Goal: Navigation & Orientation: Find specific page/section

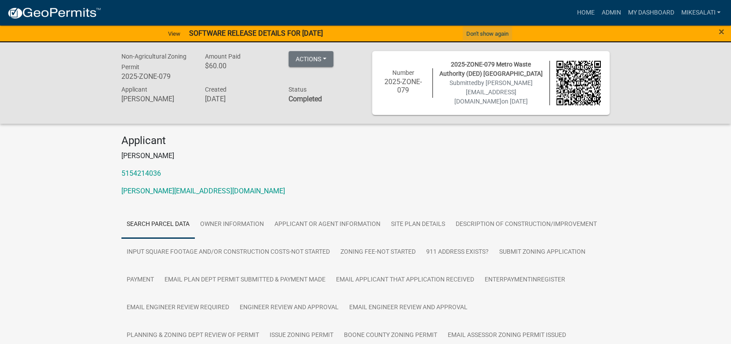
click at [498, 34] on button "Don't show again" at bounding box center [487, 33] width 49 height 15
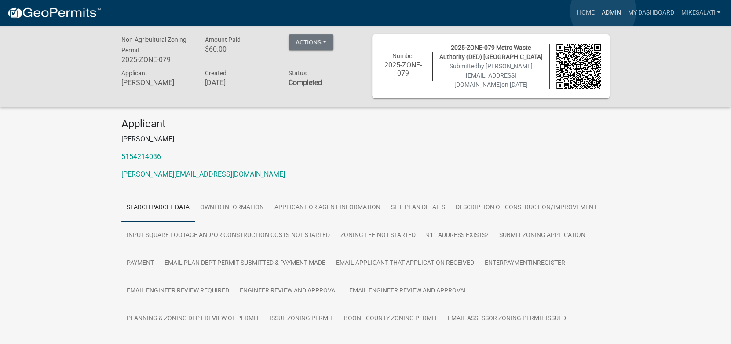
click at [603, 11] on link "Admin" at bounding box center [611, 12] width 26 height 17
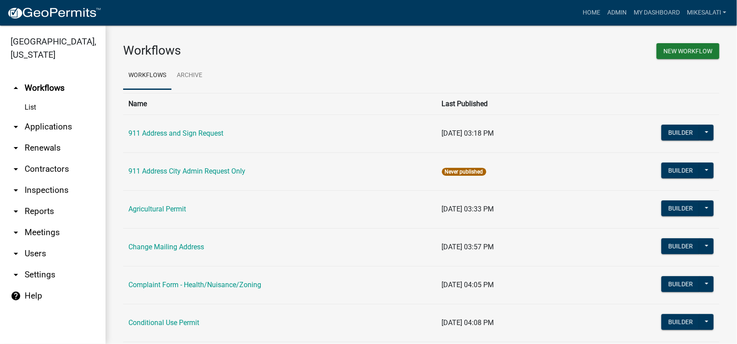
click at [38, 116] on link "arrow_drop_down Applications" at bounding box center [53, 126] width 106 height 21
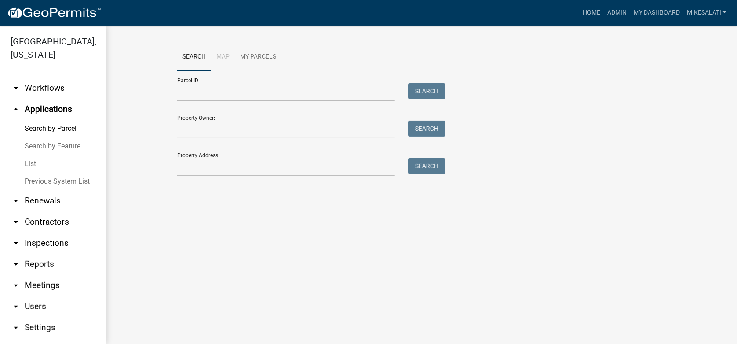
click at [34, 155] on link "List" at bounding box center [53, 164] width 106 height 18
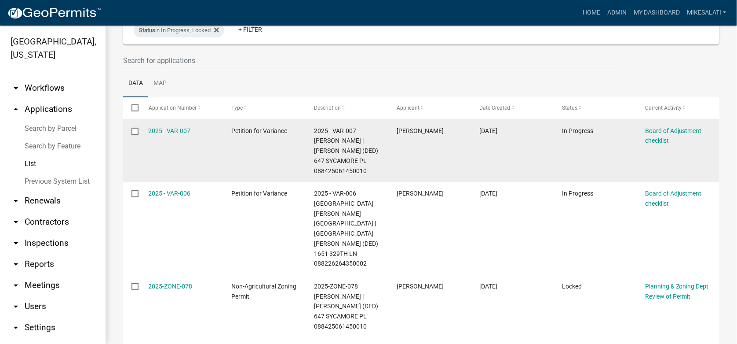
scroll to position [132, 0]
